Goal: Task Accomplishment & Management: Manage account settings

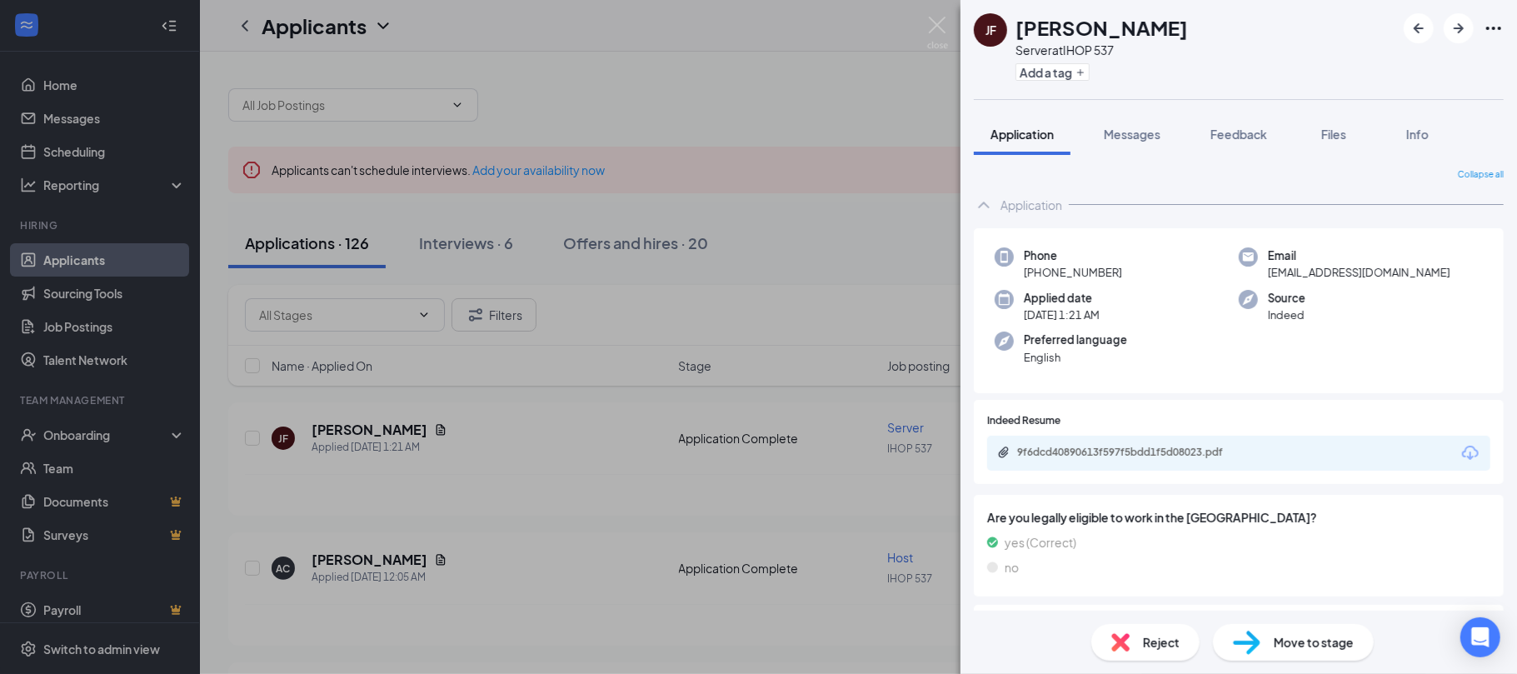
click at [1157, 645] on span "Reject" at bounding box center [1161, 642] width 37 height 18
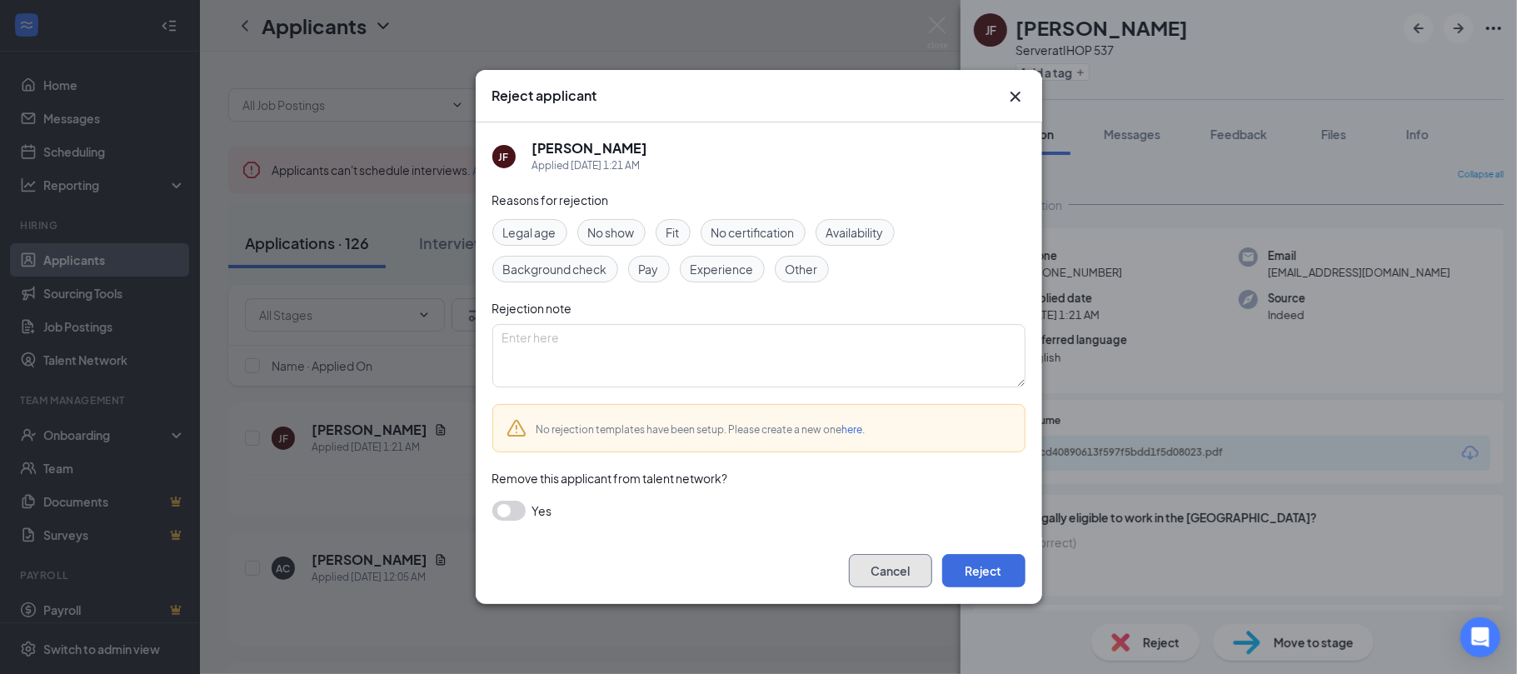
click at [883, 568] on button "Cancel" at bounding box center [890, 570] width 83 height 33
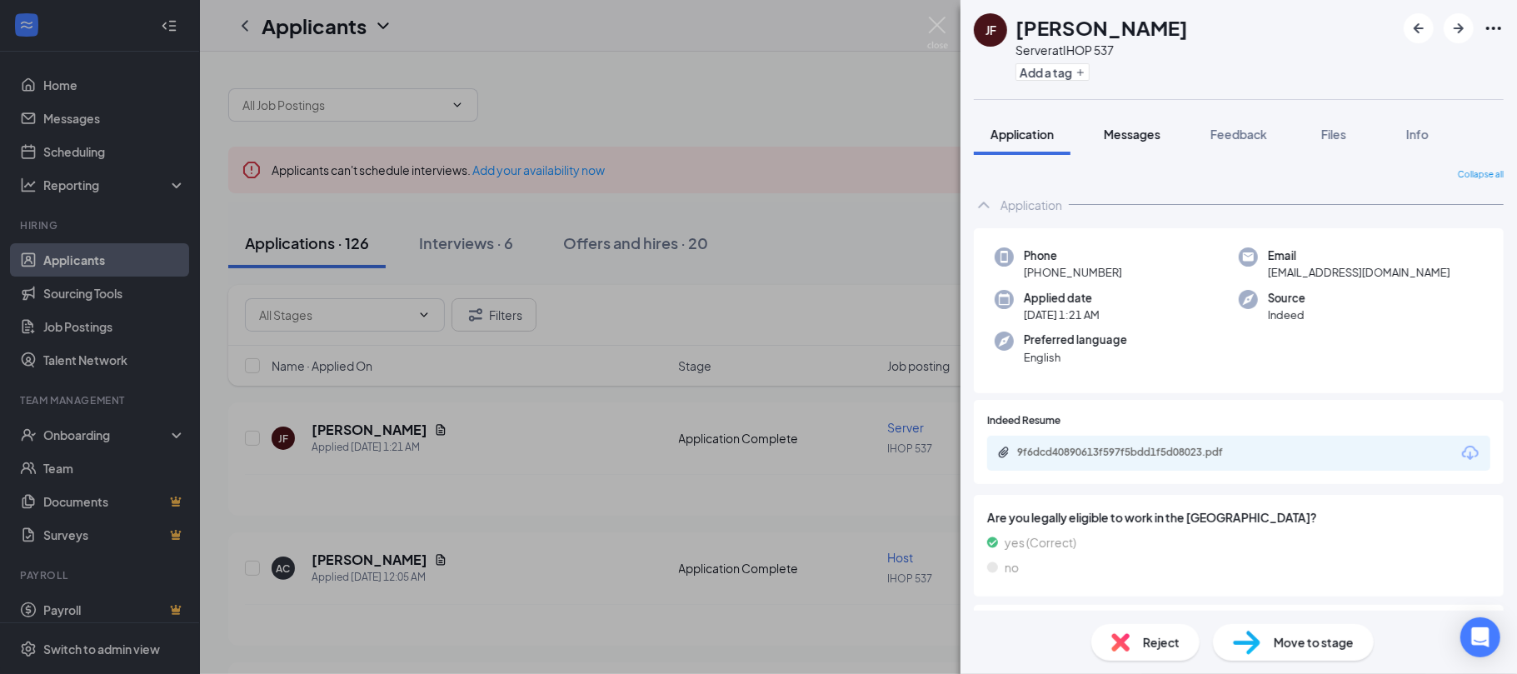
click at [1136, 127] on span "Messages" at bounding box center [1131, 134] width 57 height 15
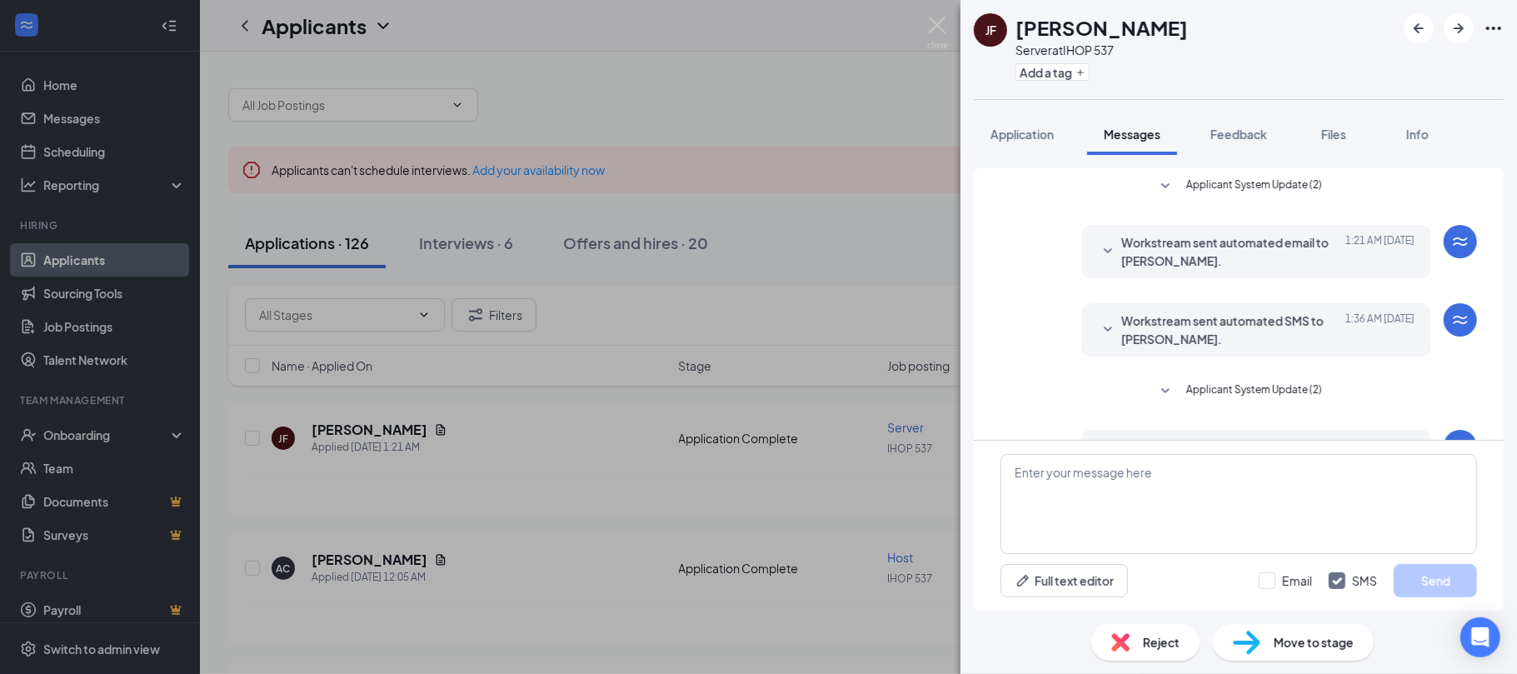
scroll to position [138, 0]
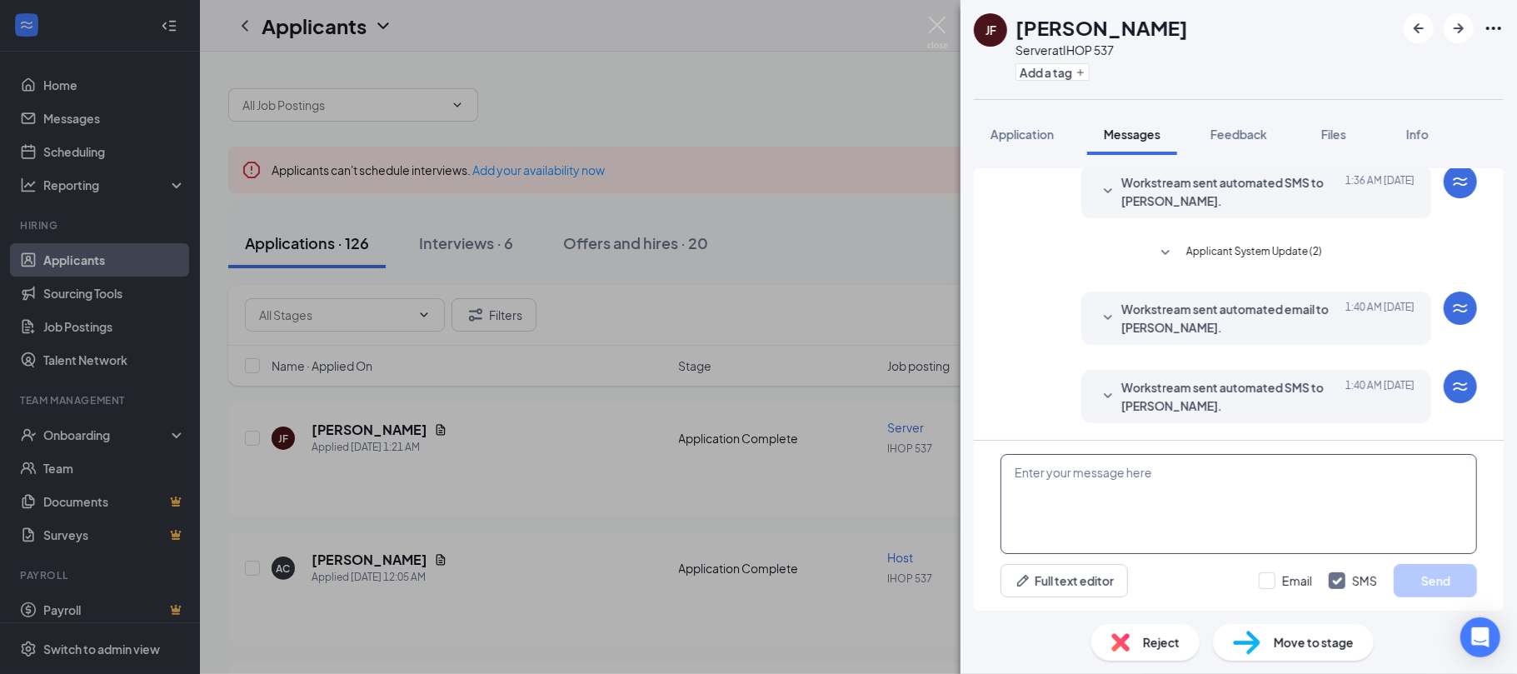
click at [1046, 480] on textarea at bounding box center [1238, 504] width 476 height 100
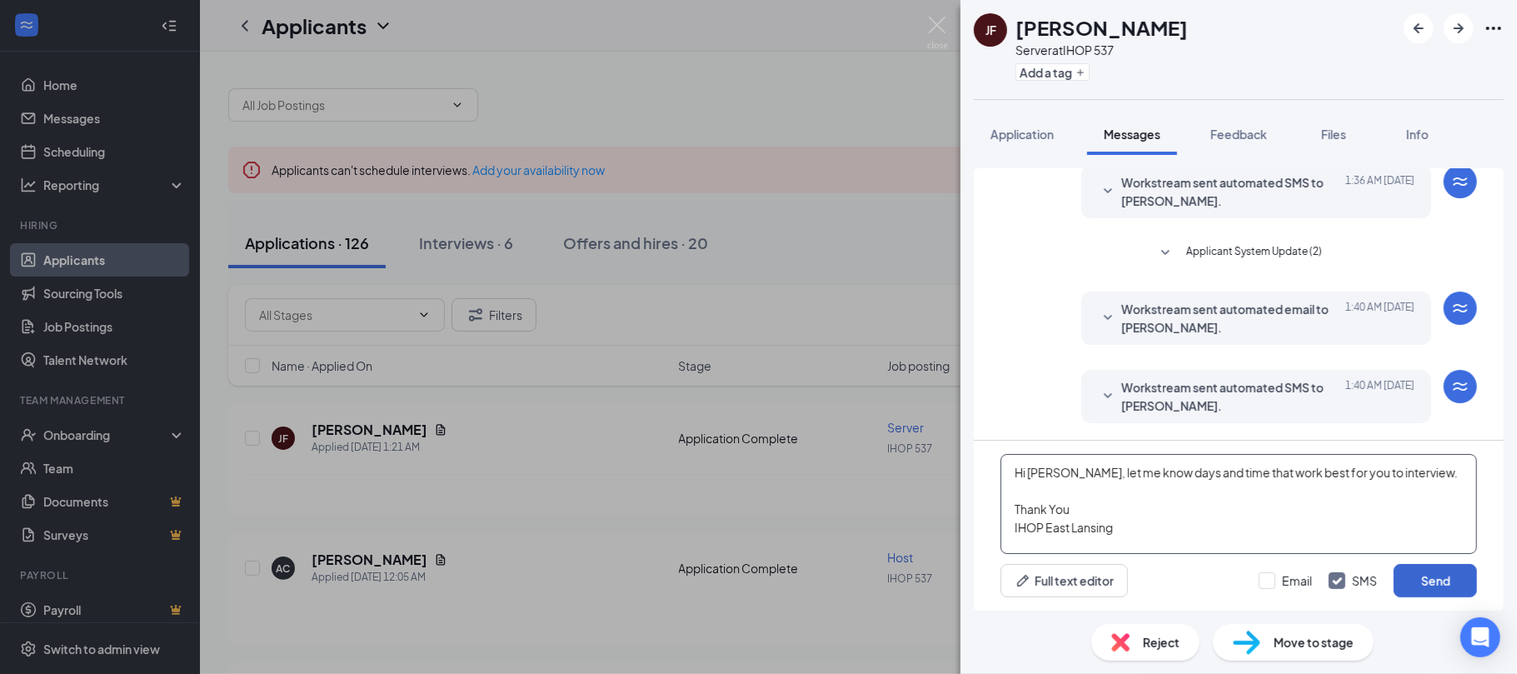
type textarea "Hi [PERSON_NAME], let me know days and time that work best for you to interview…"
click at [1441, 568] on button "Send" at bounding box center [1434, 580] width 83 height 33
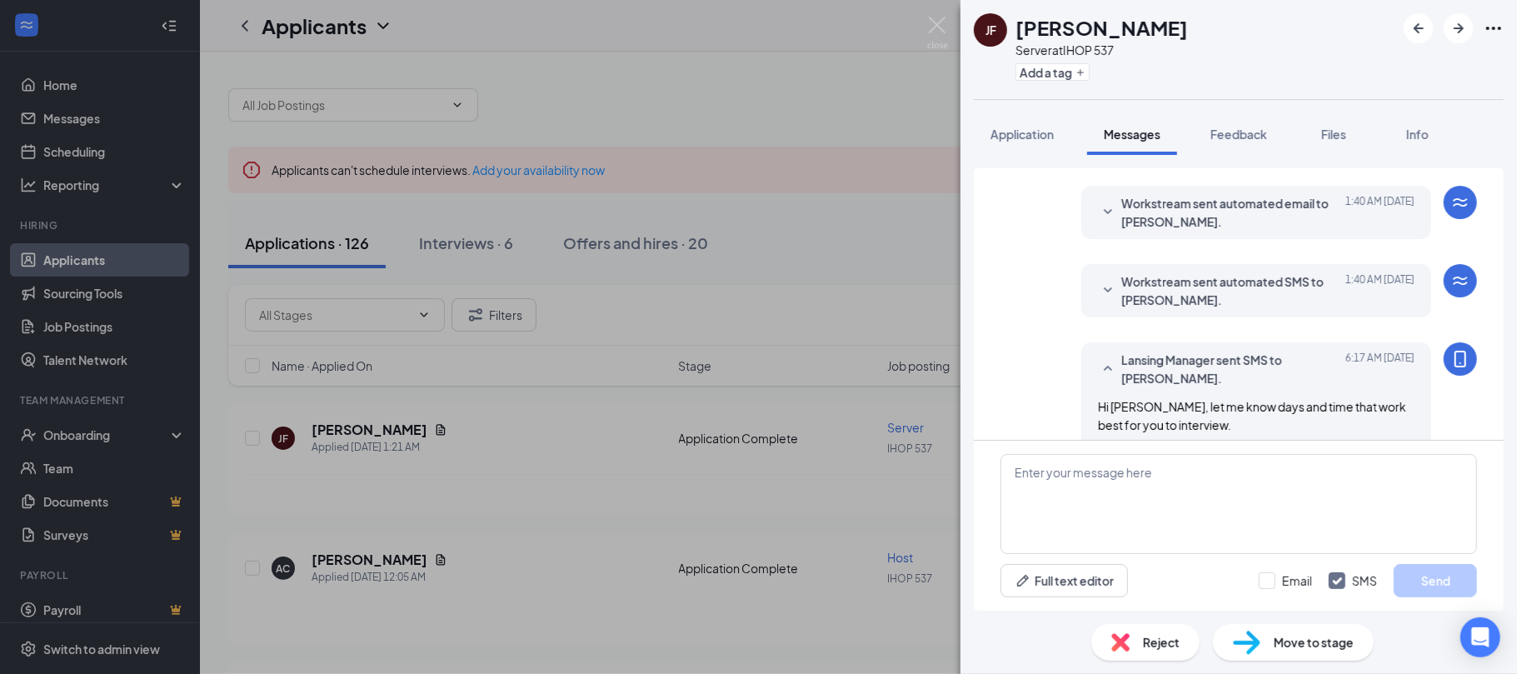
scroll to position [318, 0]
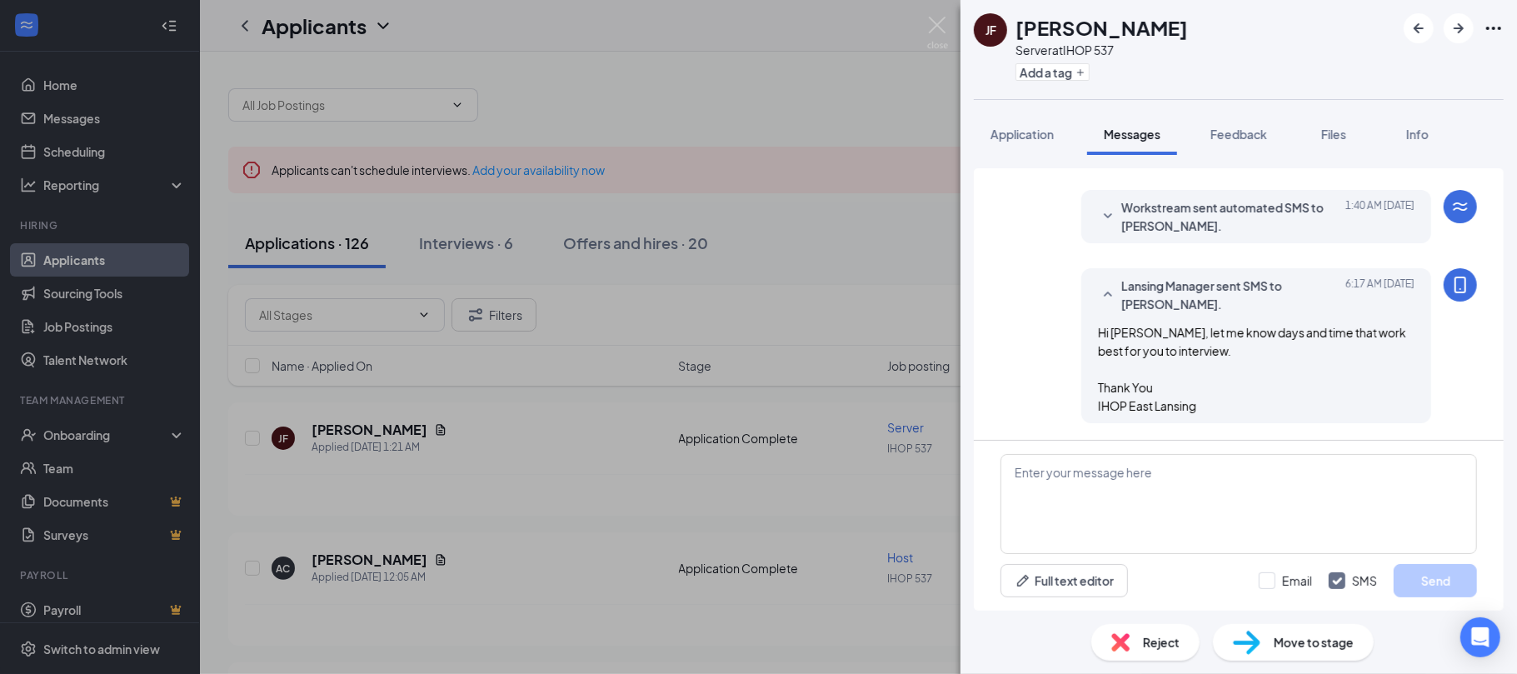
click at [463, 341] on div "[PERSON_NAME] Server at IHOP 537 Add a tag Application Messages Feedback Files …" at bounding box center [758, 337] width 1517 height 674
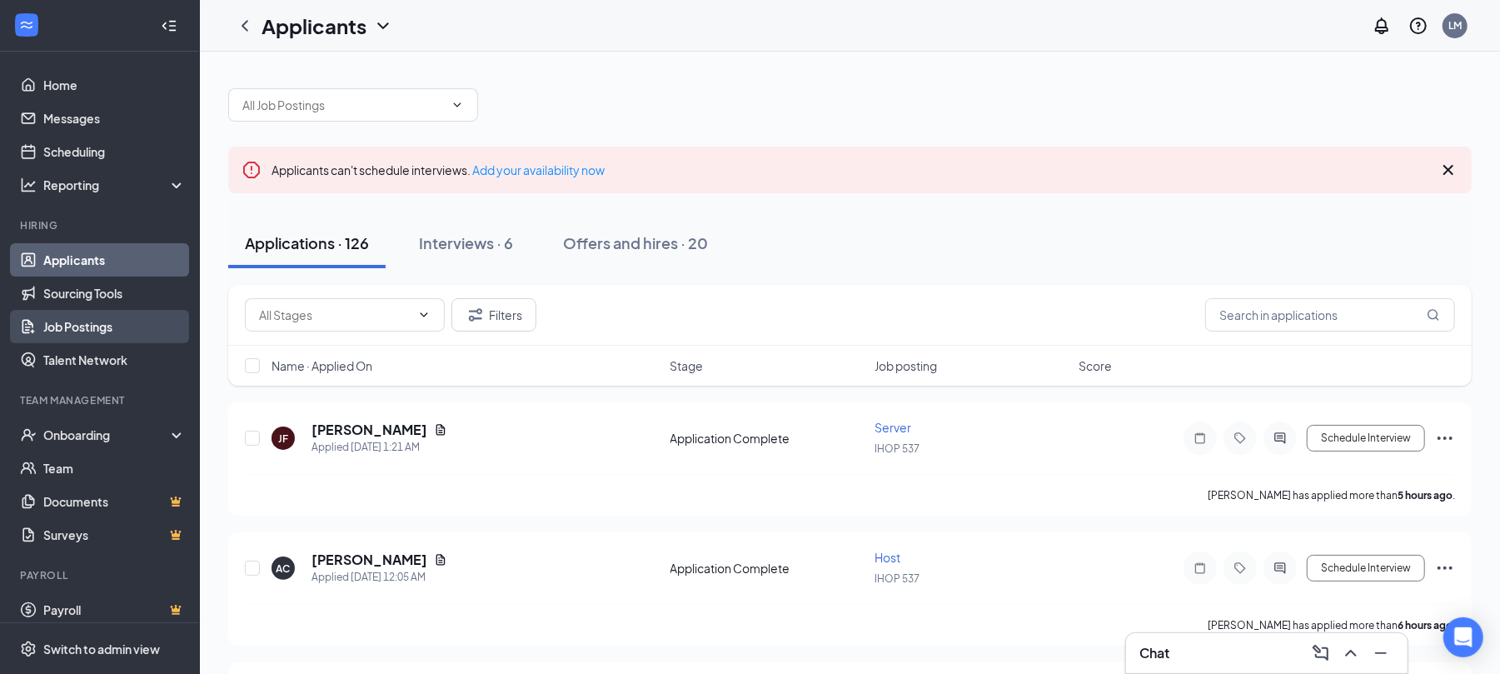
click at [94, 341] on link "Job Postings" at bounding box center [114, 326] width 142 height 33
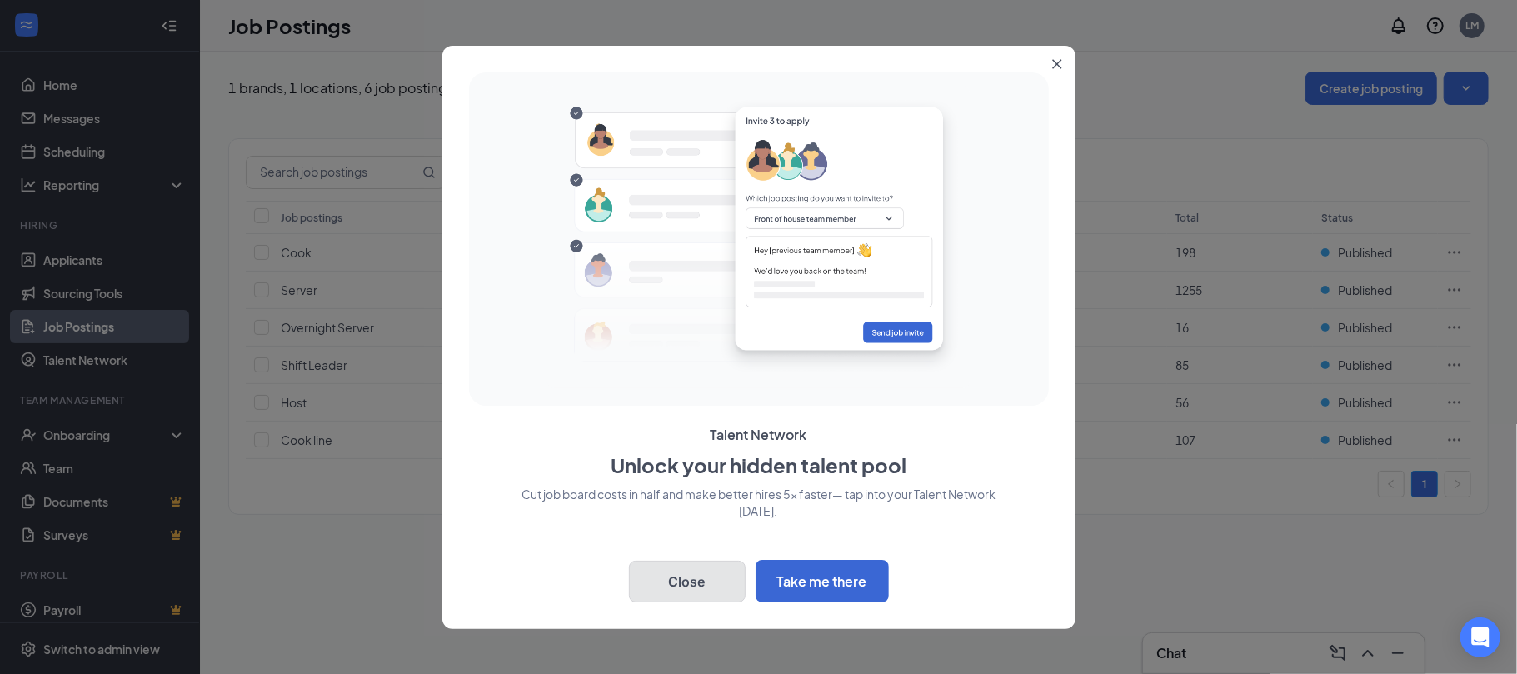
click at [664, 590] on button "Close" at bounding box center [687, 581] width 117 height 42
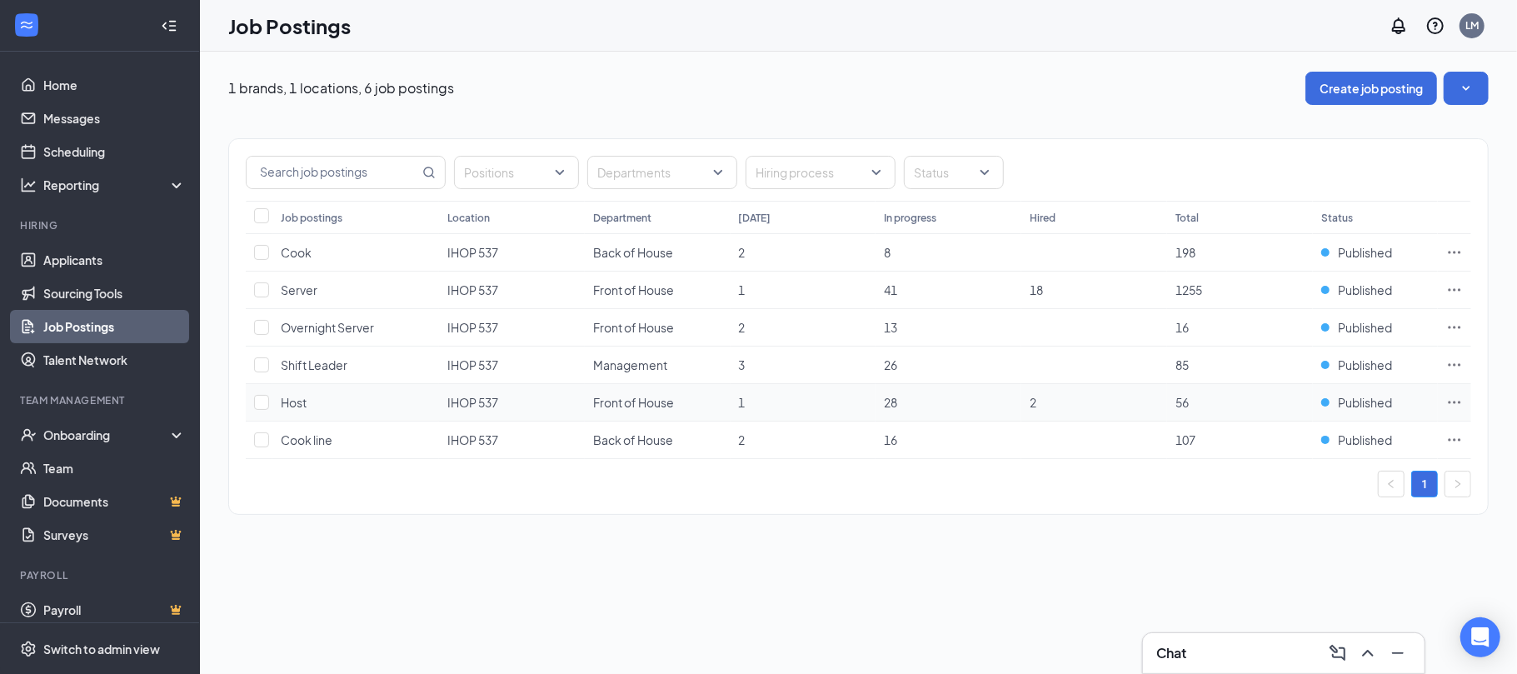
click at [1454, 408] on icon "Ellipses" at bounding box center [1454, 402] width 17 height 17
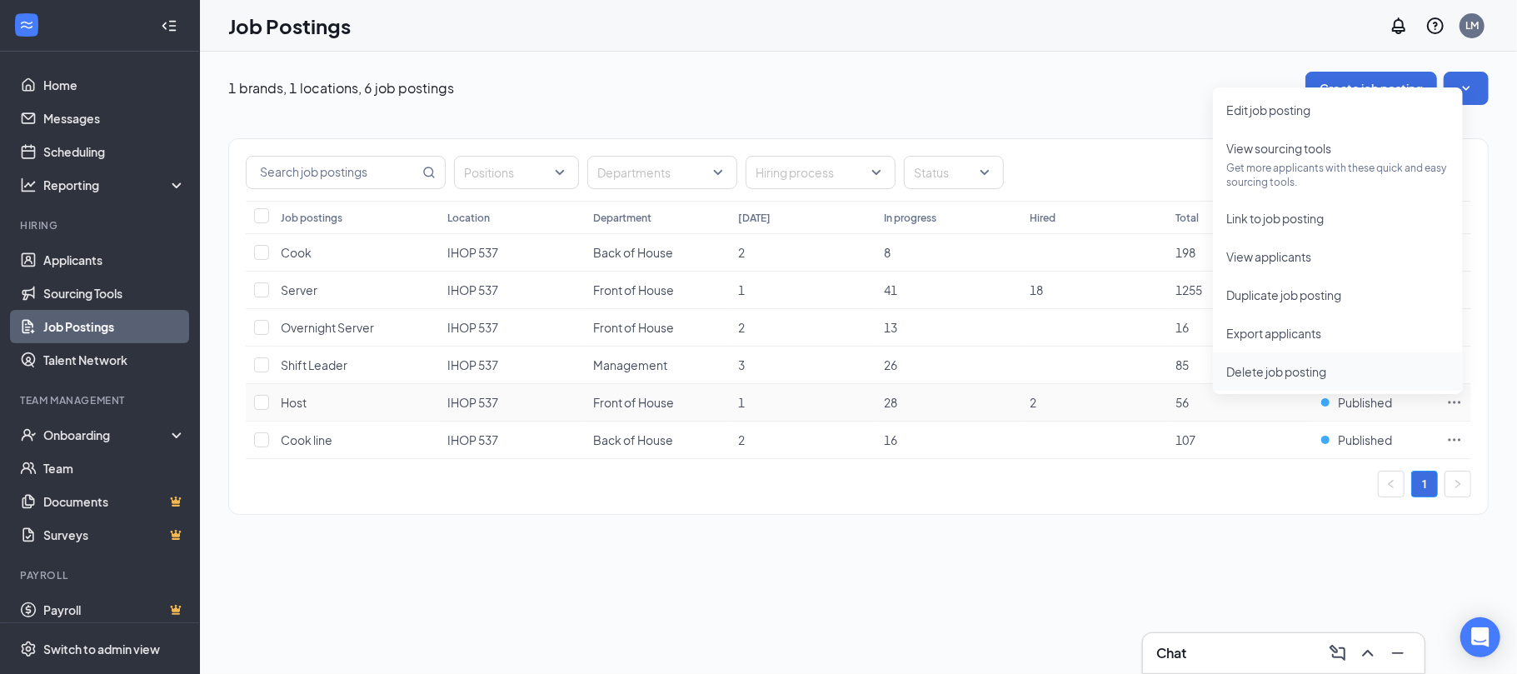
click at [1319, 370] on span "Delete job posting" at bounding box center [1276, 371] width 100 height 15
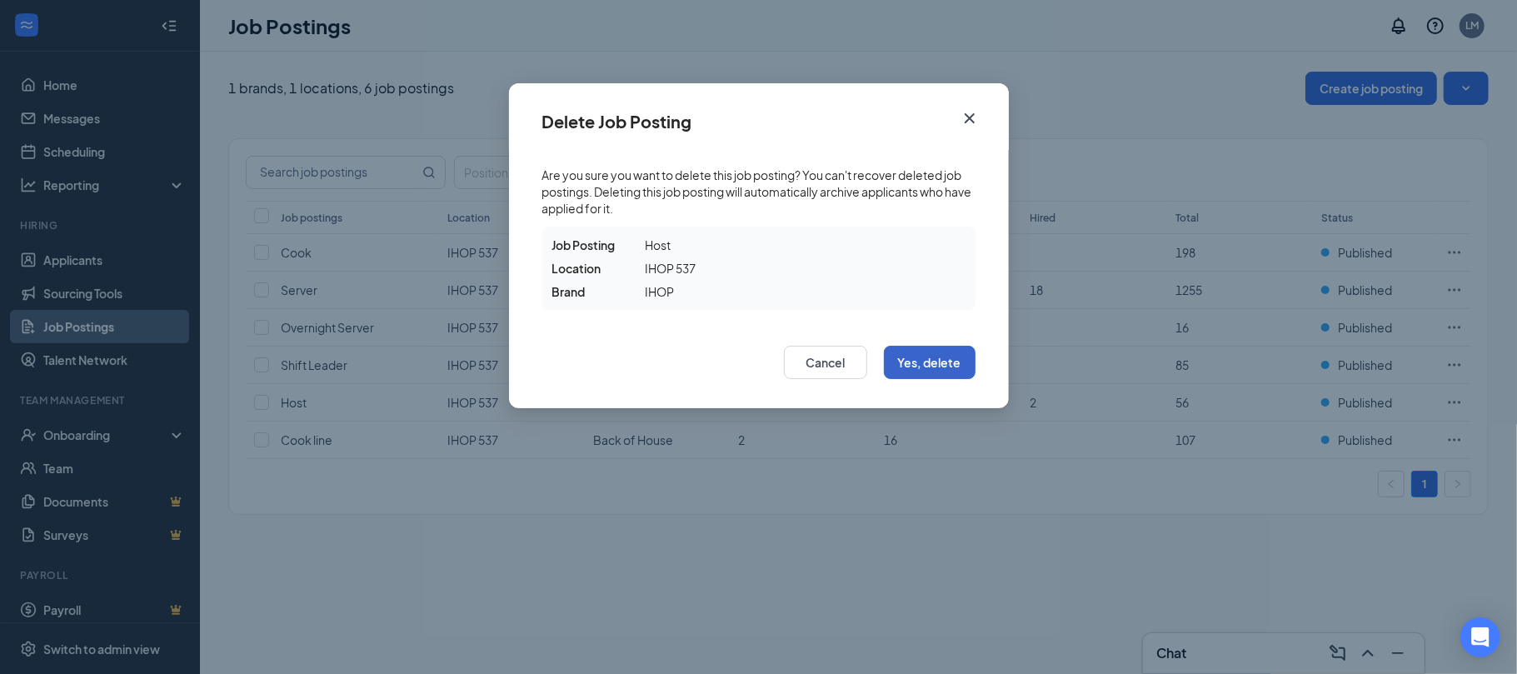
click at [936, 361] on button "Yes, delete" at bounding box center [930, 362] width 92 height 33
